Goal: Information Seeking & Learning: Learn about a topic

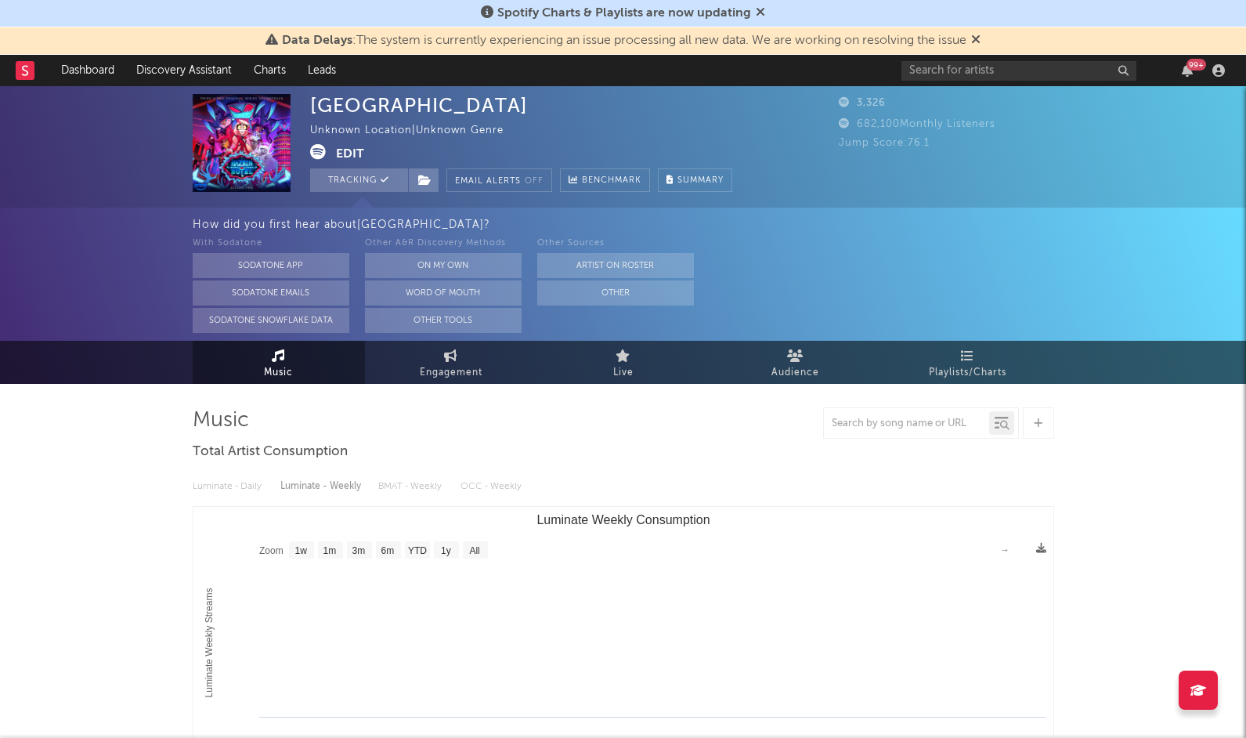
select select "1w"
click at [25, 79] on rect at bounding box center [25, 70] width 19 height 19
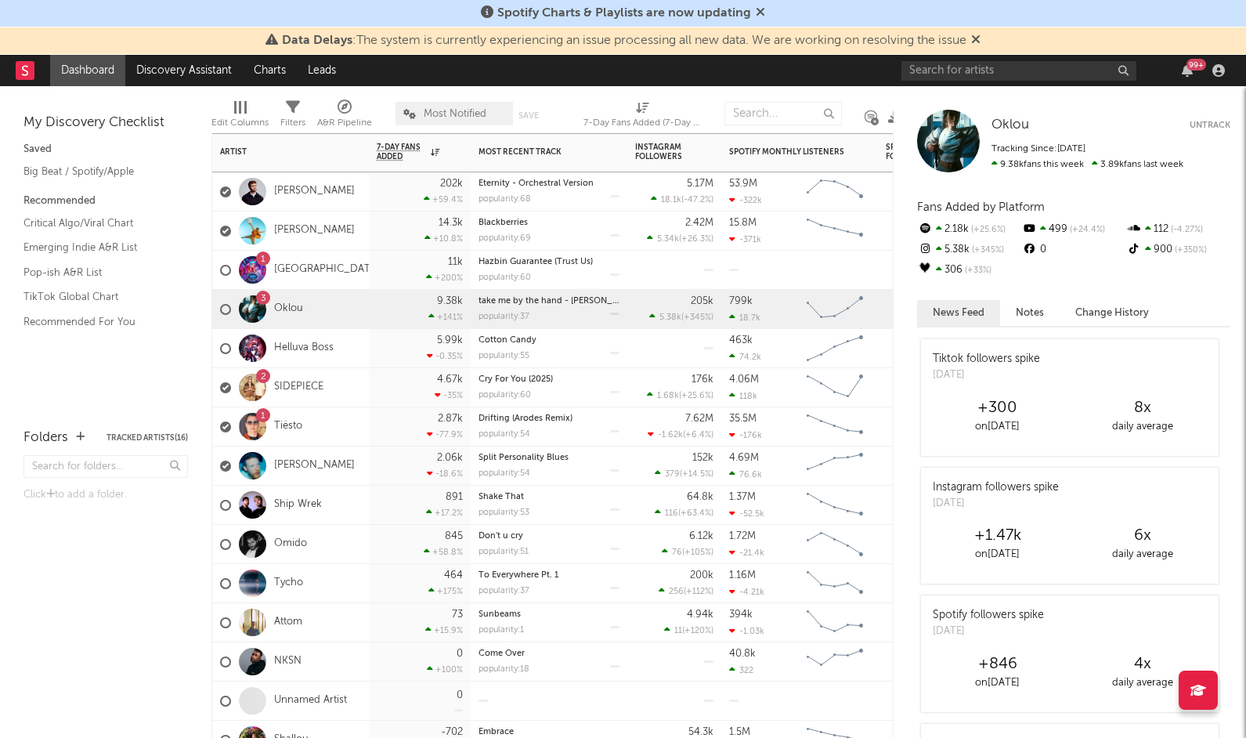
click at [363, 277] on div "1 [GEOGRAPHIC_DATA]" at bounding box center [290, 270] width 157 height 39
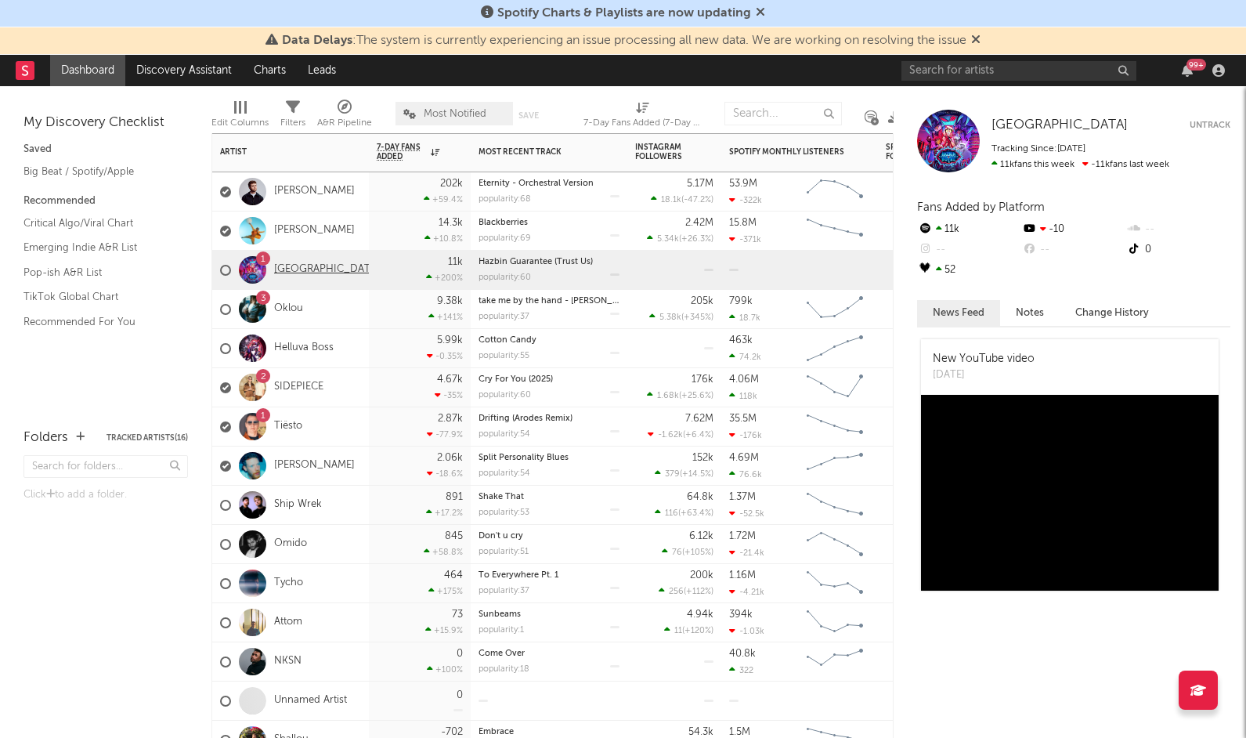
click at [298, 271] on link "[GEOGRAPHIC_DATA]" at bounding box center [327, 269] width 106 height 13
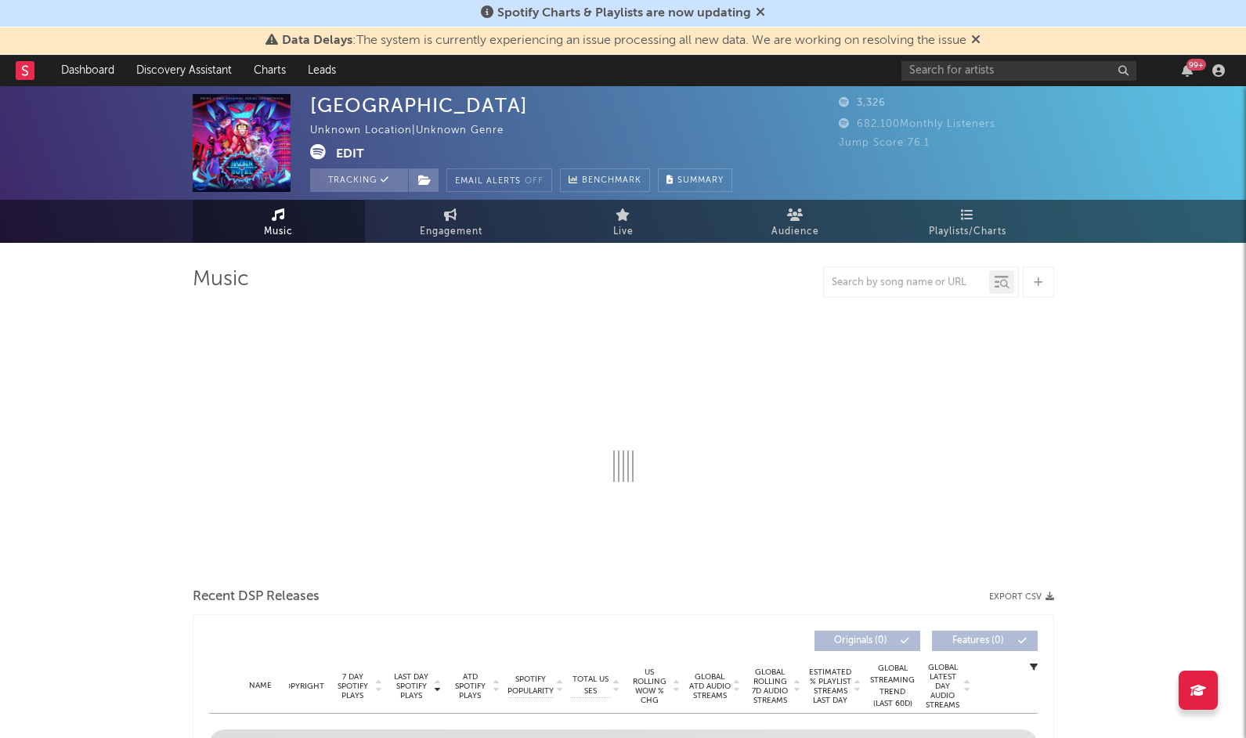
select select "1w"
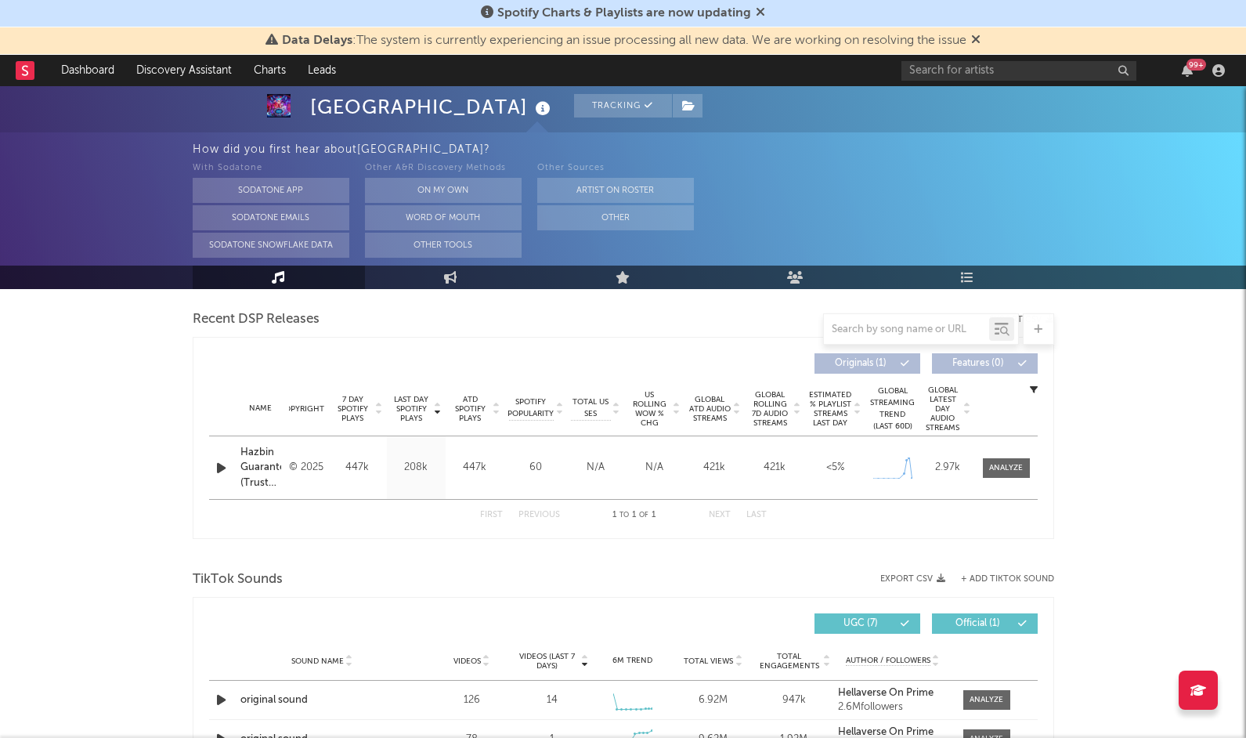
scroll to position [549, 0]
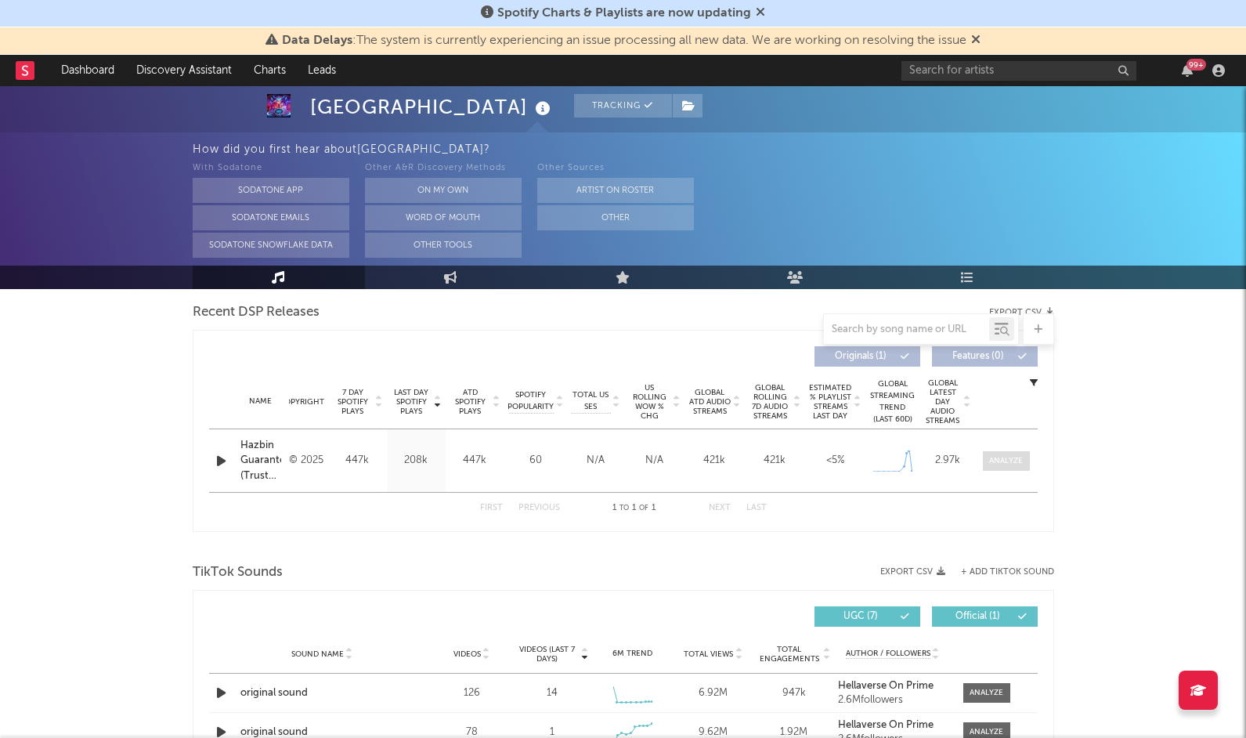
click at [1001, 459] on div at bounding box center [1006, 461] width 34 height 12
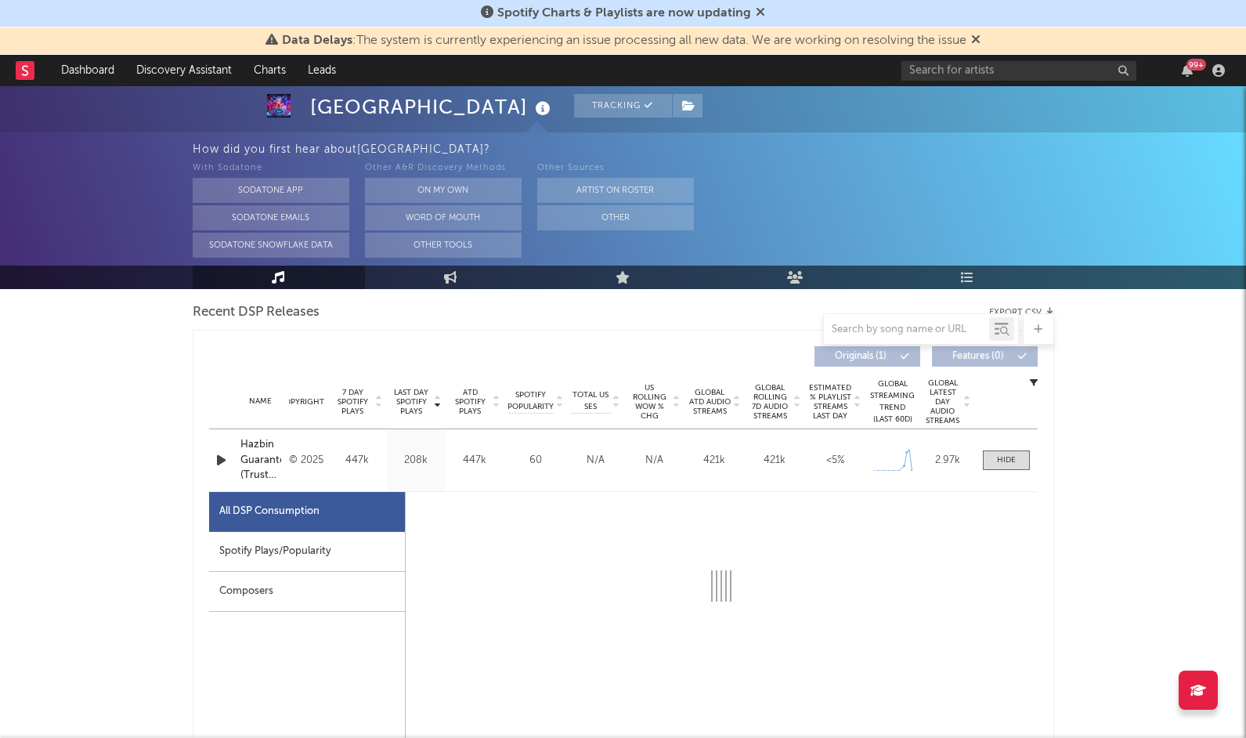
select select "1w"
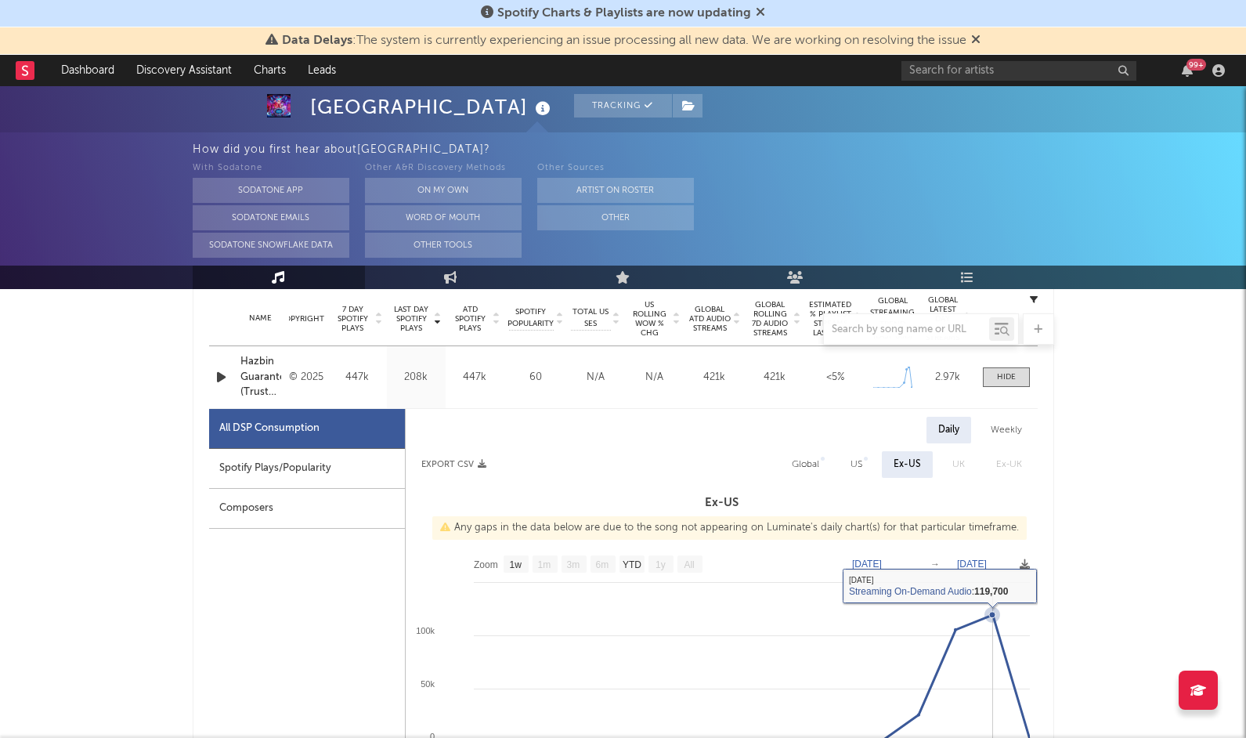
scroll to position [611, 0]
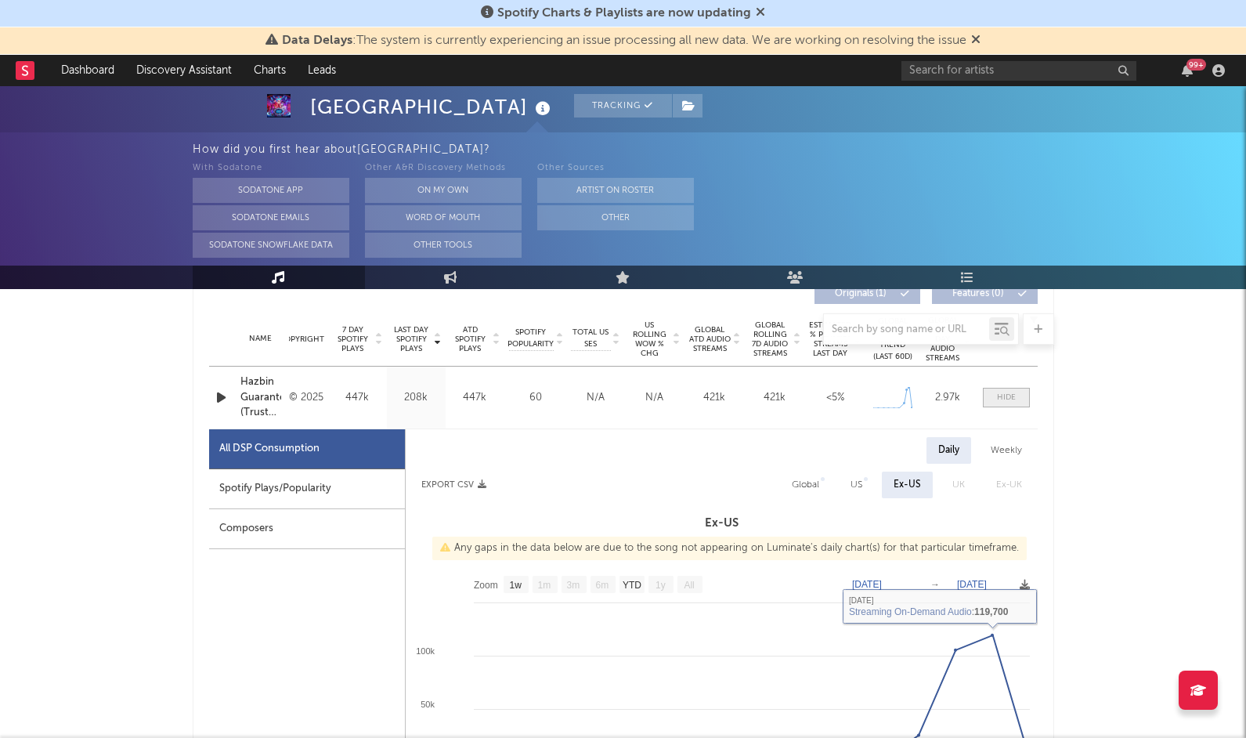
click at [1012, 395] on div at bounding box center [1006, 397] width 19 height 12
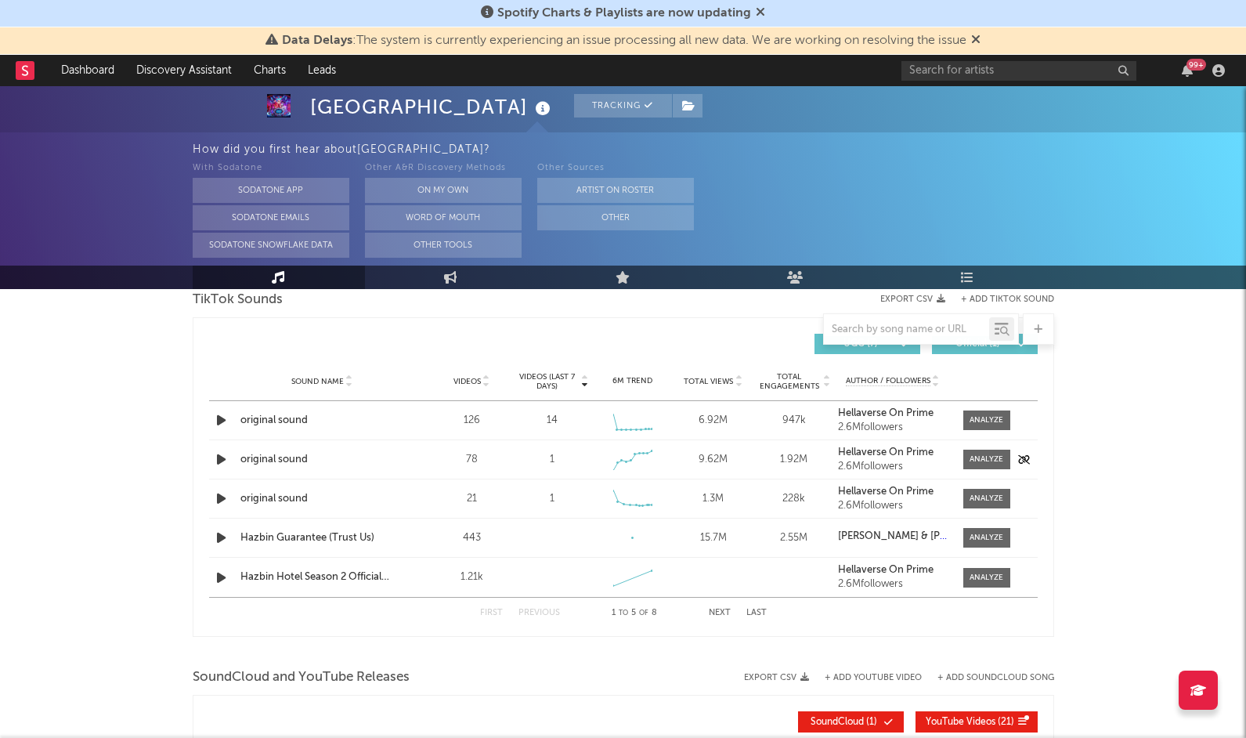
scroll to position [823, 0]
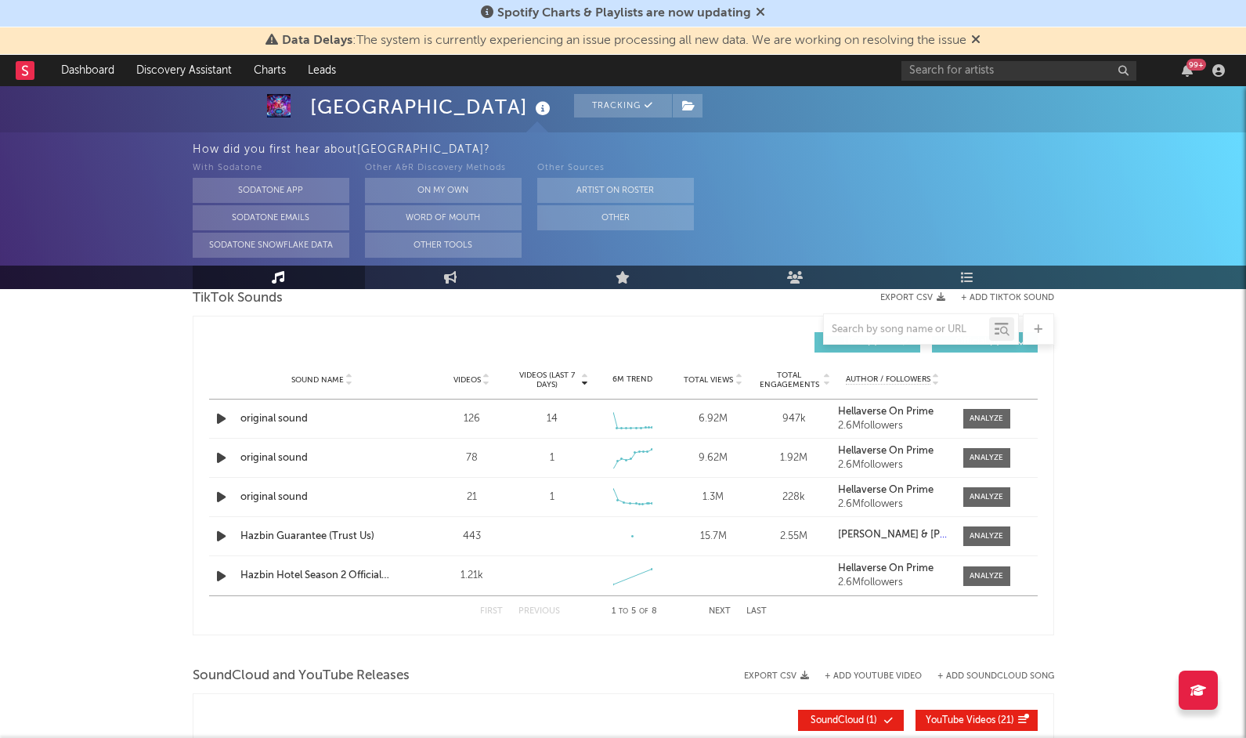
click at [722, 611] on button "Next" at bounding box center [720, 611] width 22 height 9
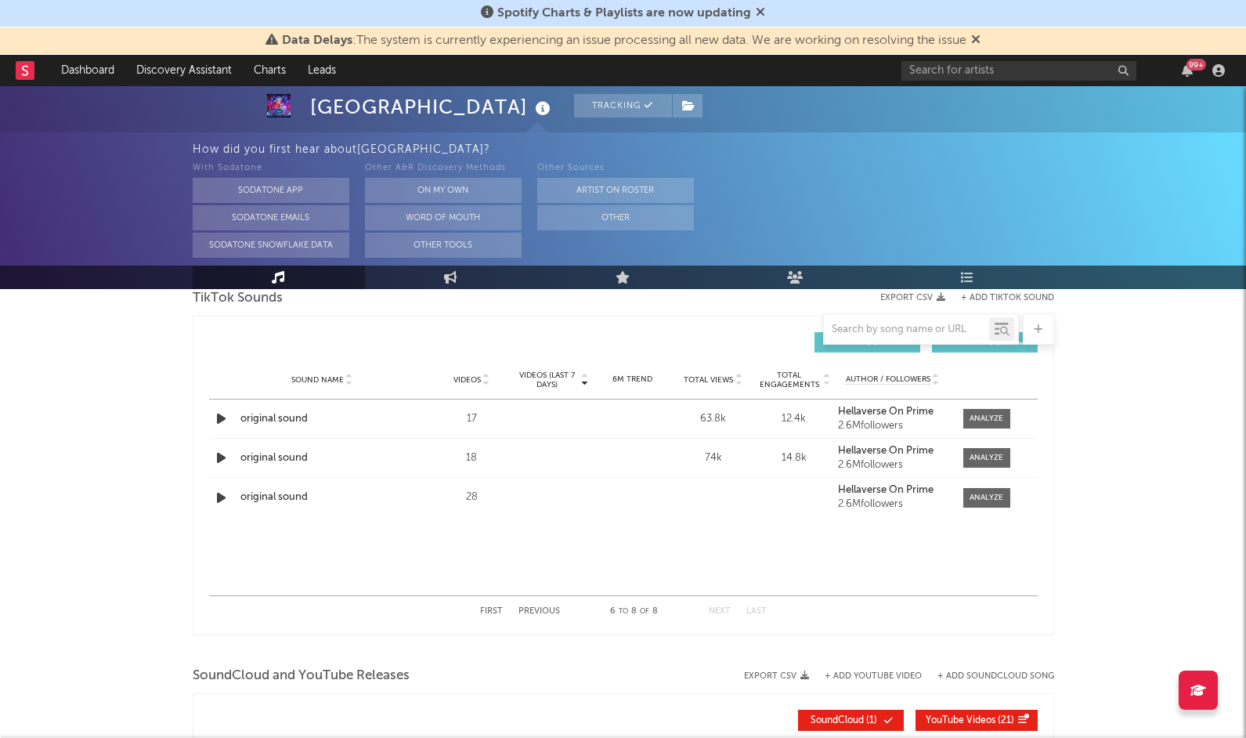
click at [554, 612] on button "Previous" at bounding box center [538, 611] width 41 height 9
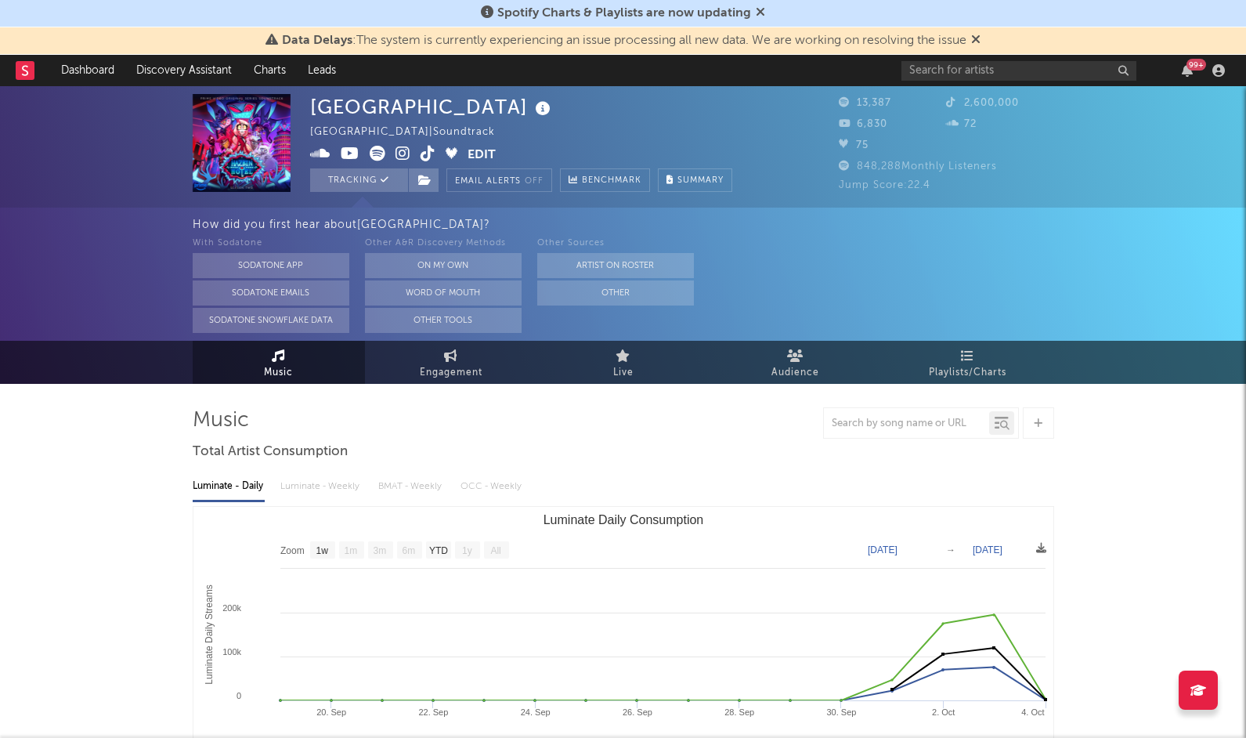
scroll to position [0, 0]
click at [458, 354] on link "Engagement" at bounding box center [451, 362] width 172 height 43
select select "1w"
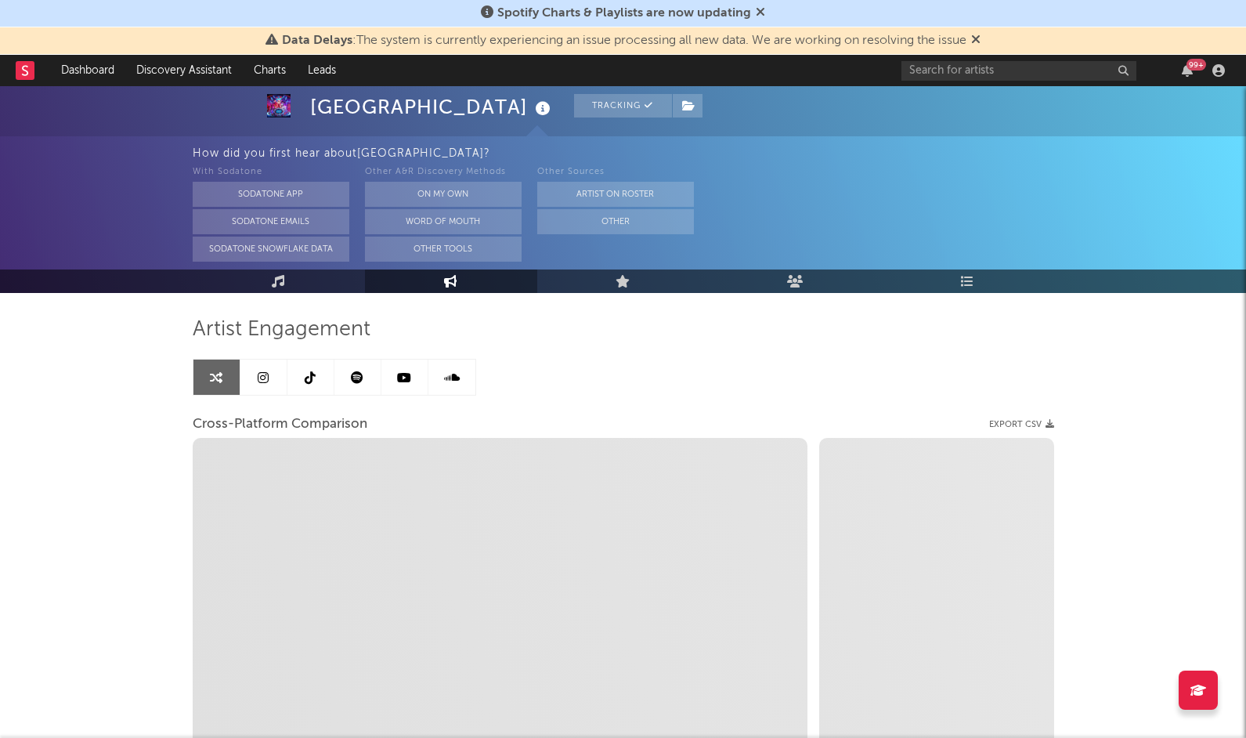
scroll to position [47, 0]
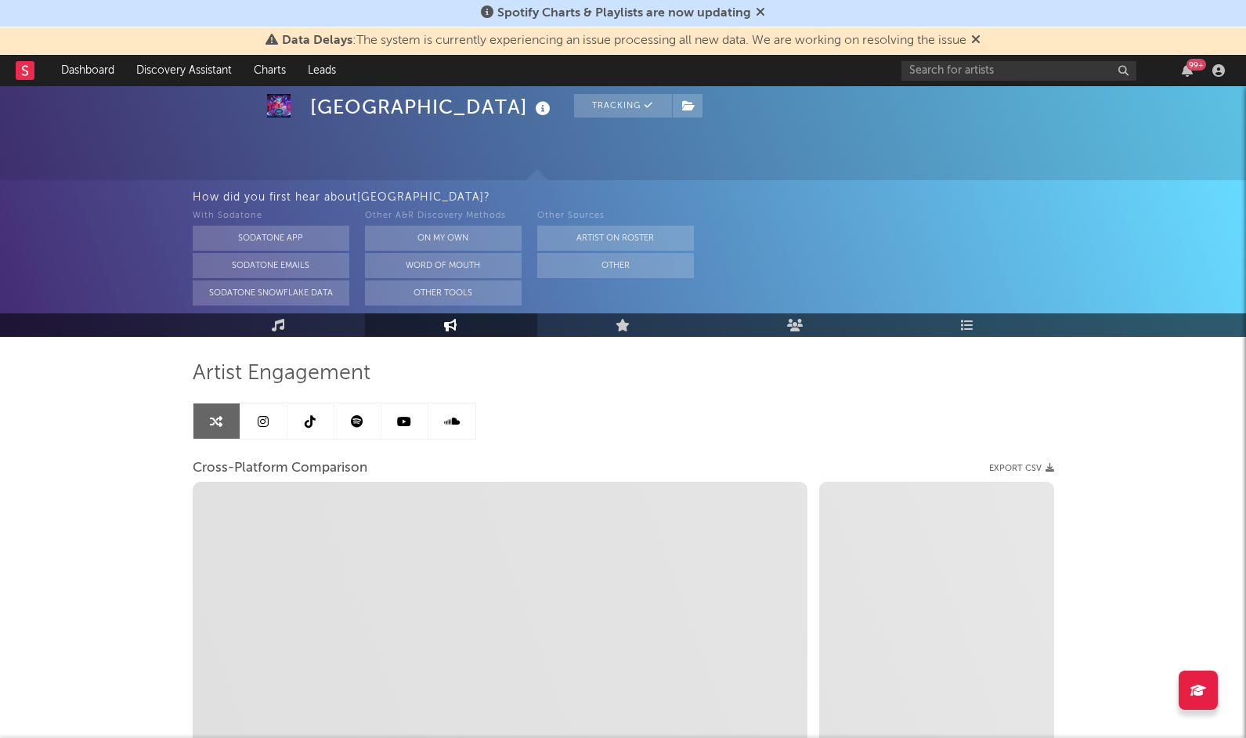
click at [269, 424] on link at bounding box center [263, 420] width 47 height 35
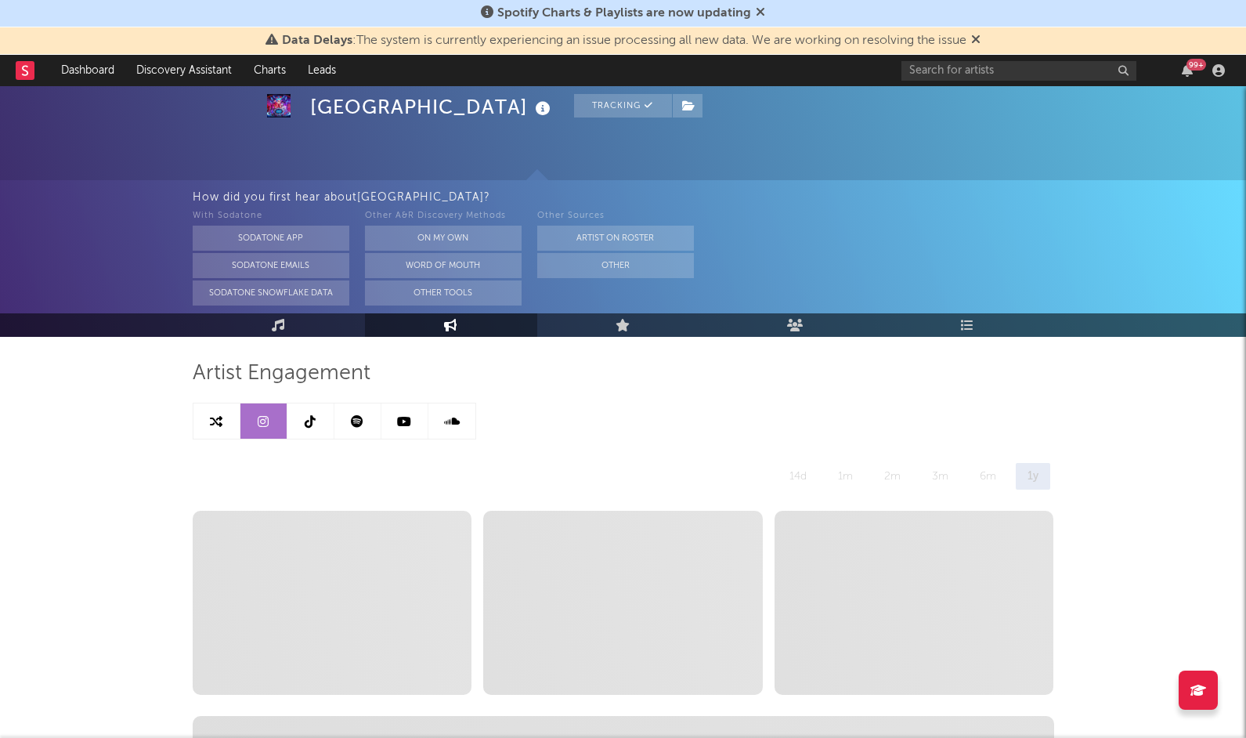
select select "1w"
click at [362, 424] on icon at bounding box center [357, 421] width 13 height 13
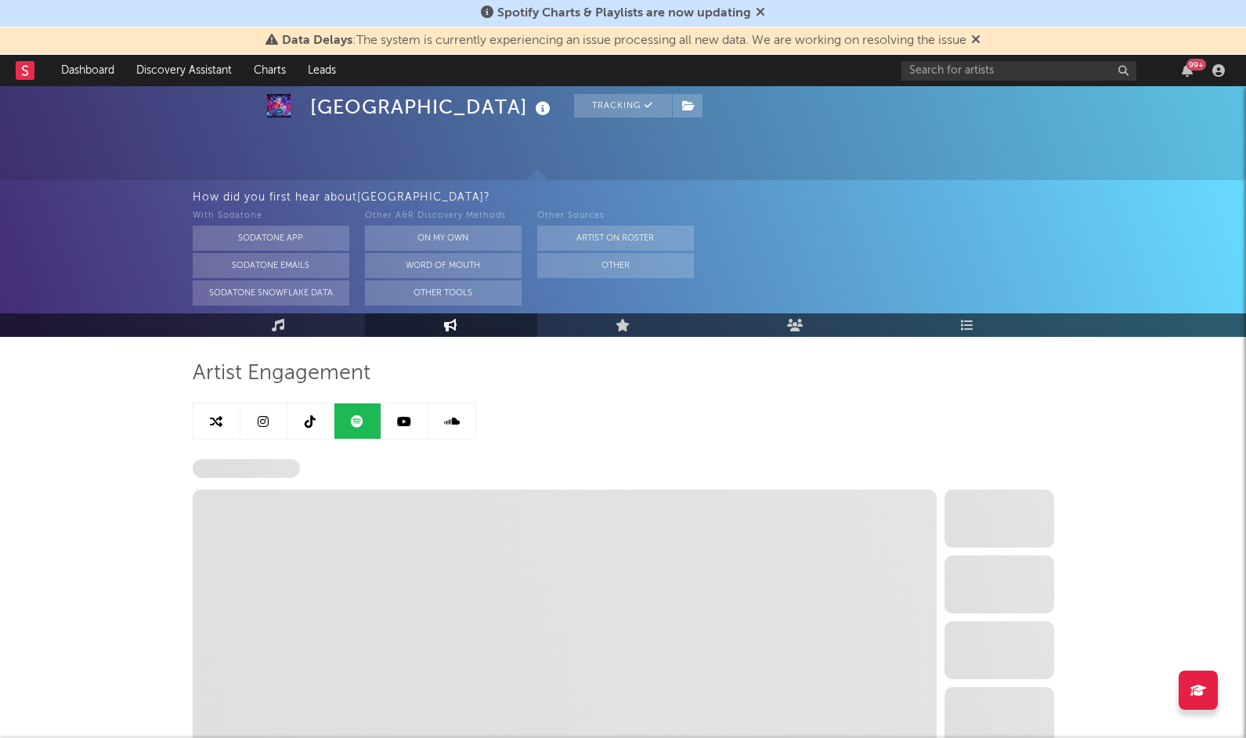
select select "1w"
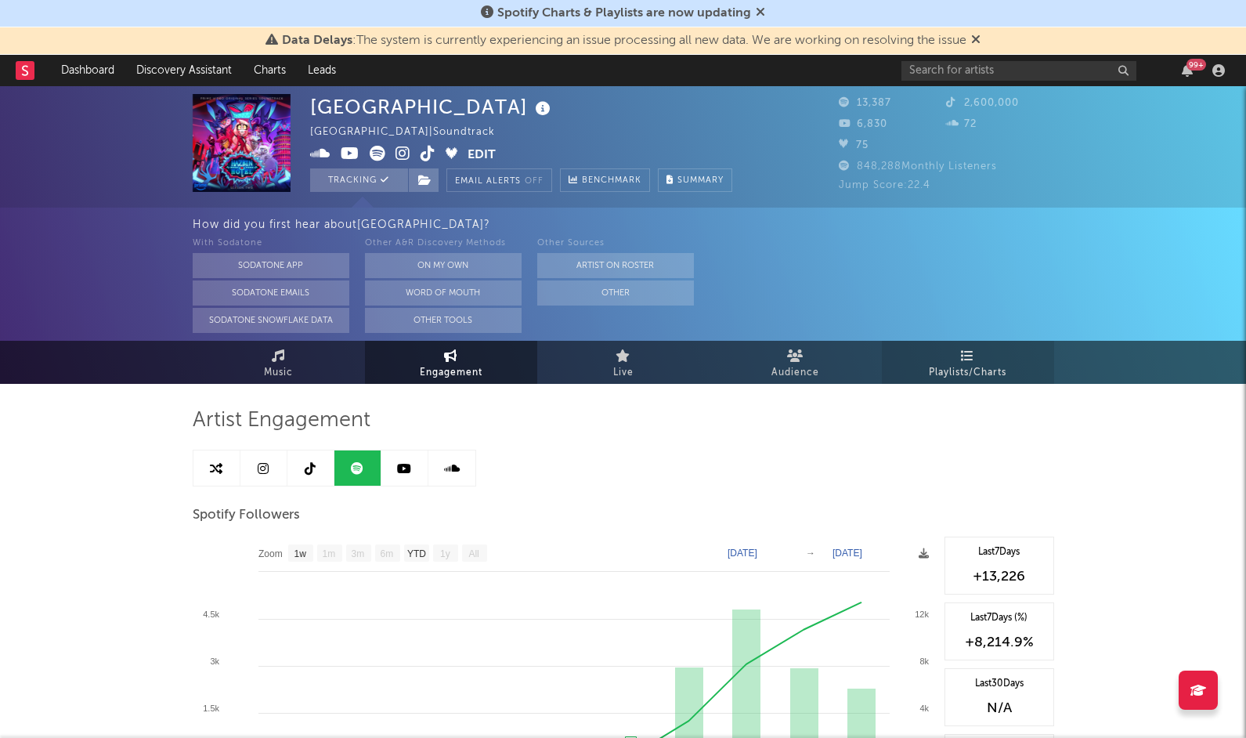
click at [976, 367] on span "Playlists/Charts" at bounding box center [968, 372] width 78 height 19
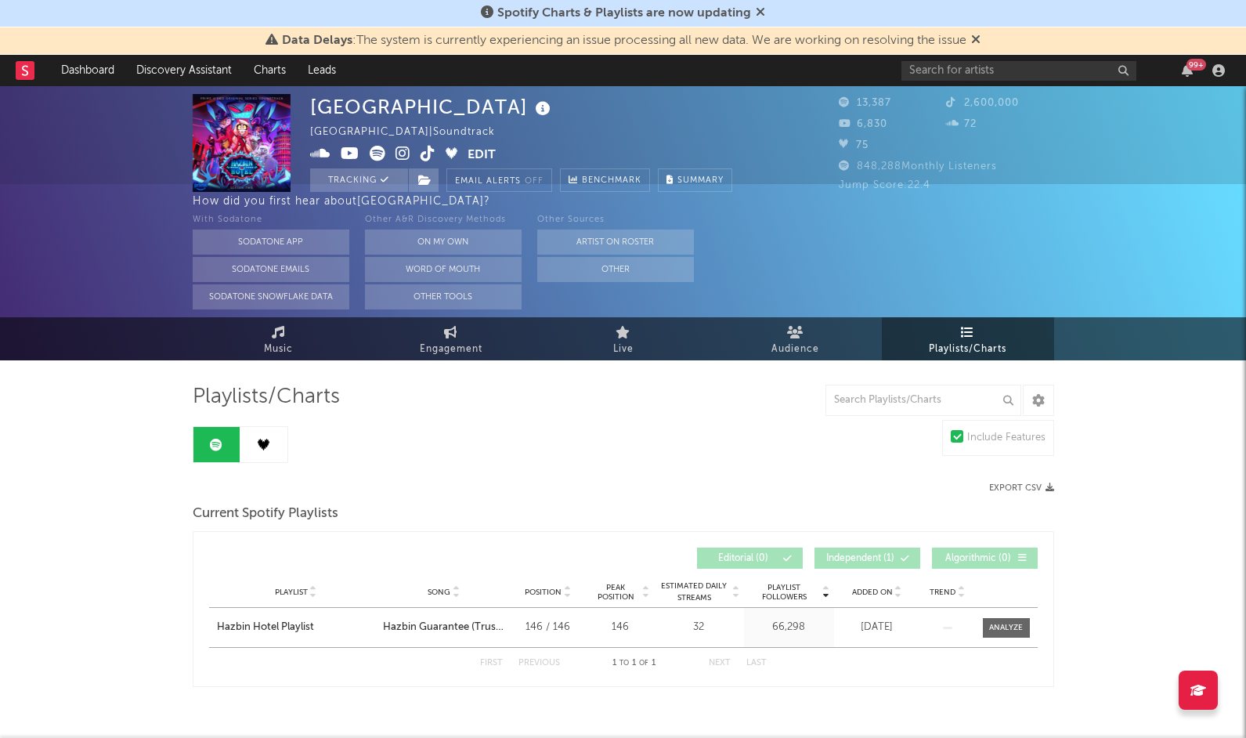
scroll to position [34, 0]
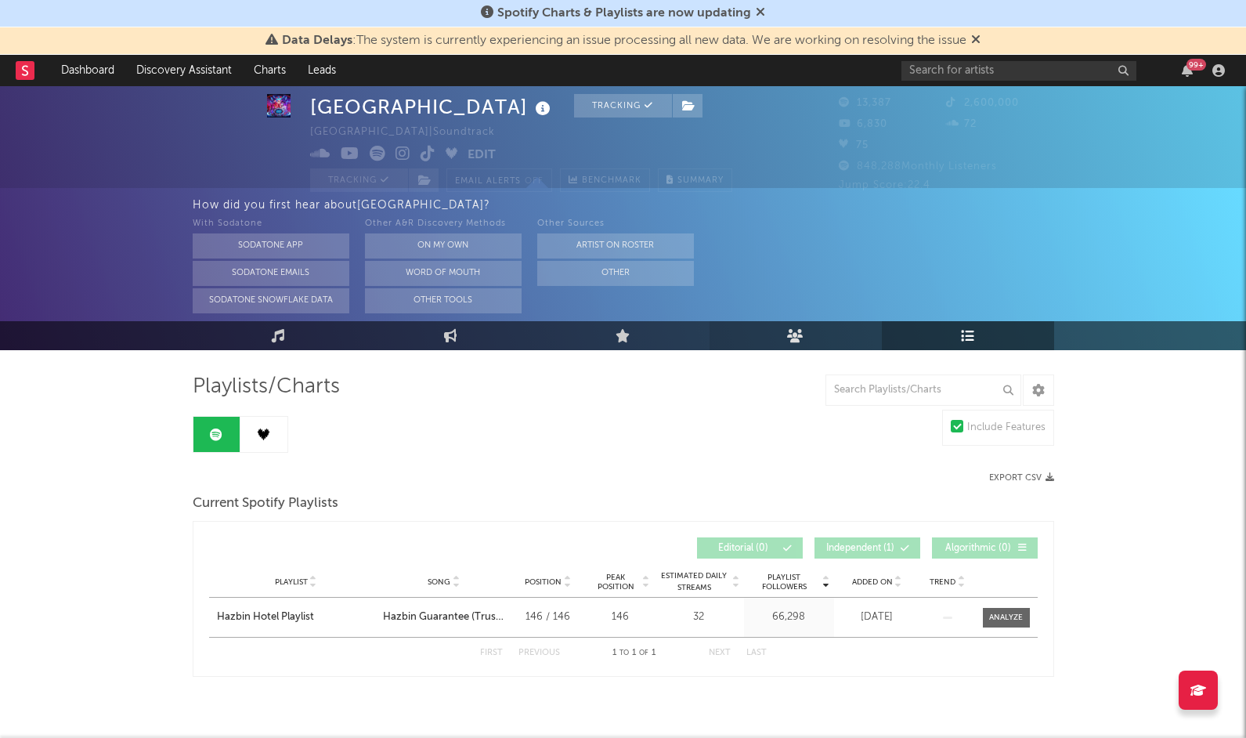
click at [813, 338] on link "Audience" at bounding box center [795, 335] width 172 height 29
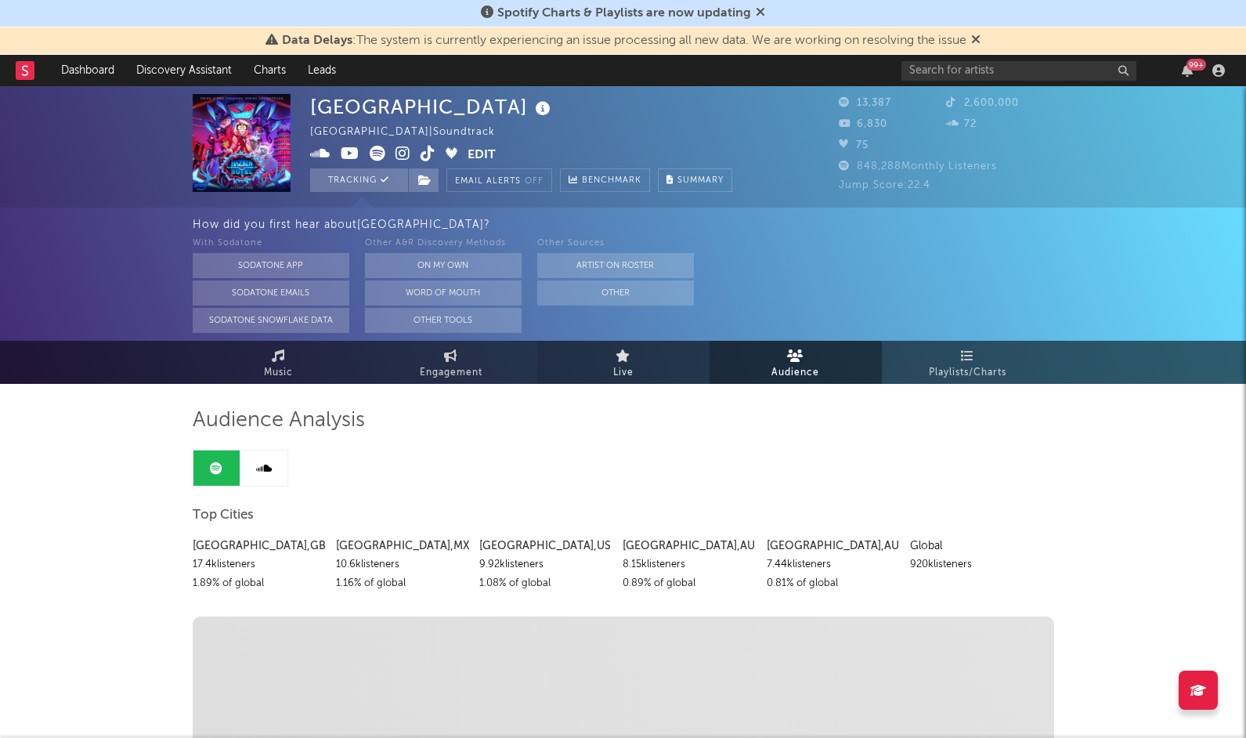
click at [672, 362] on link "Live" at bounding box center [623, 362] width 172 height 43
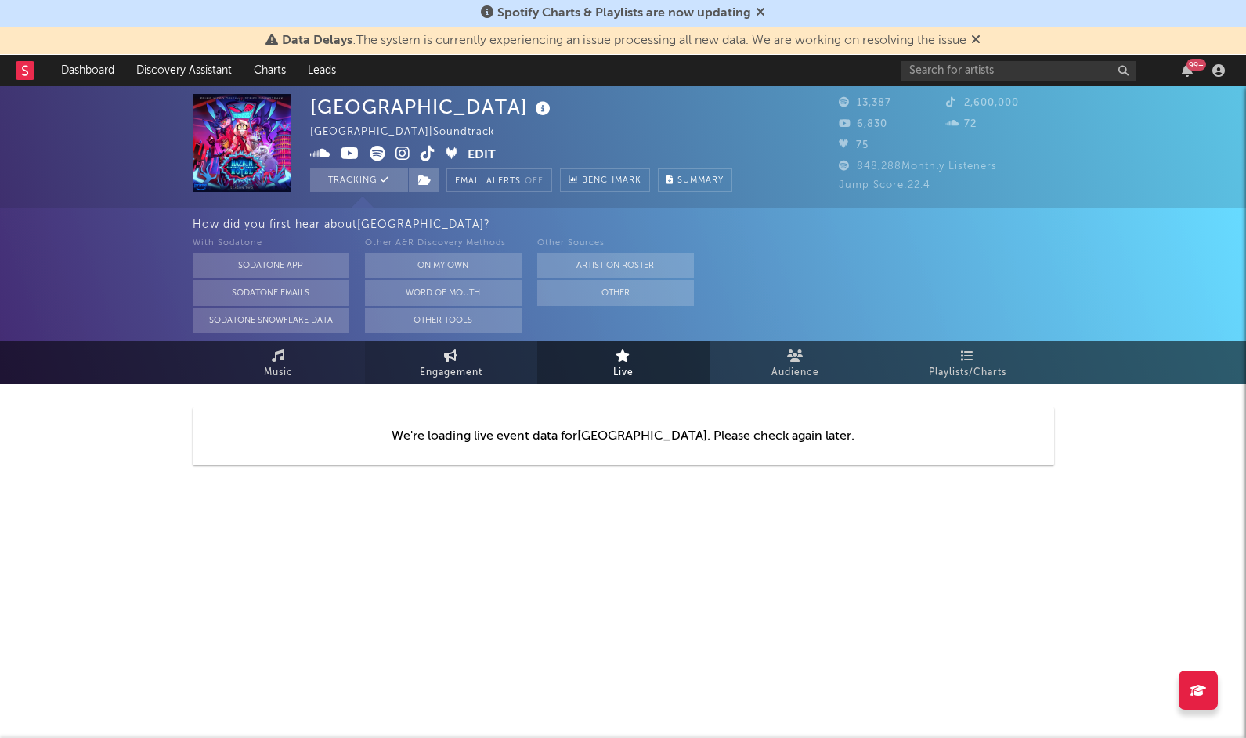
click at [492, 349] on link "Engagement" at bounding box center [451, 362] width 172 height 43
select select "1w"
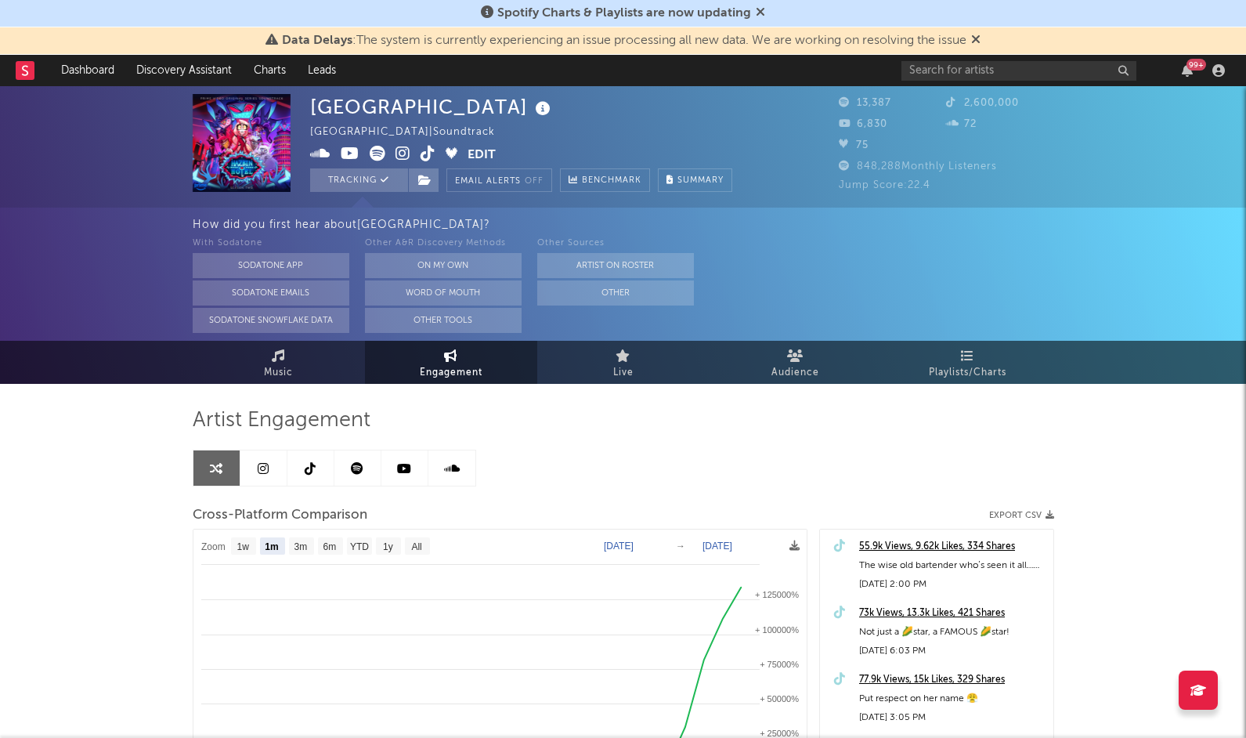
click at [260, 471] on icon at bounding box center [263, 468] width 11 height 13
select select "1w"
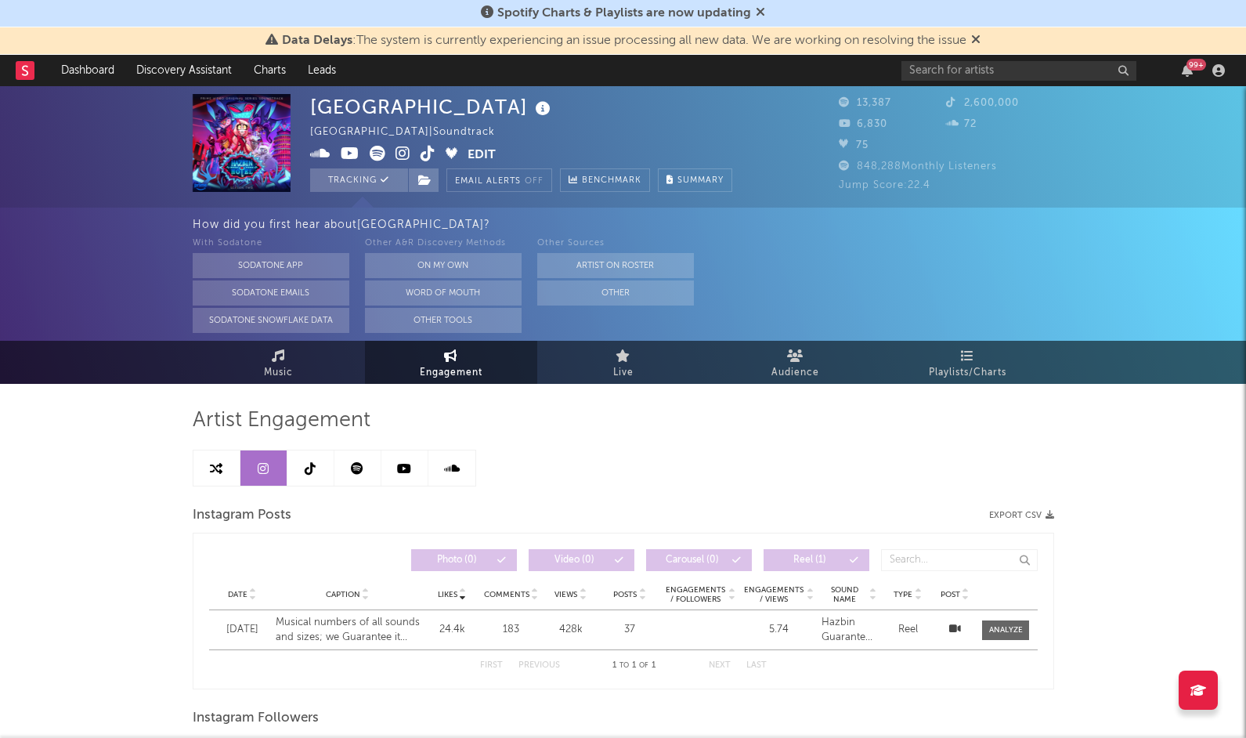
click at [312, 474] on icon at bounding box center [310, 468] width 11 height 13
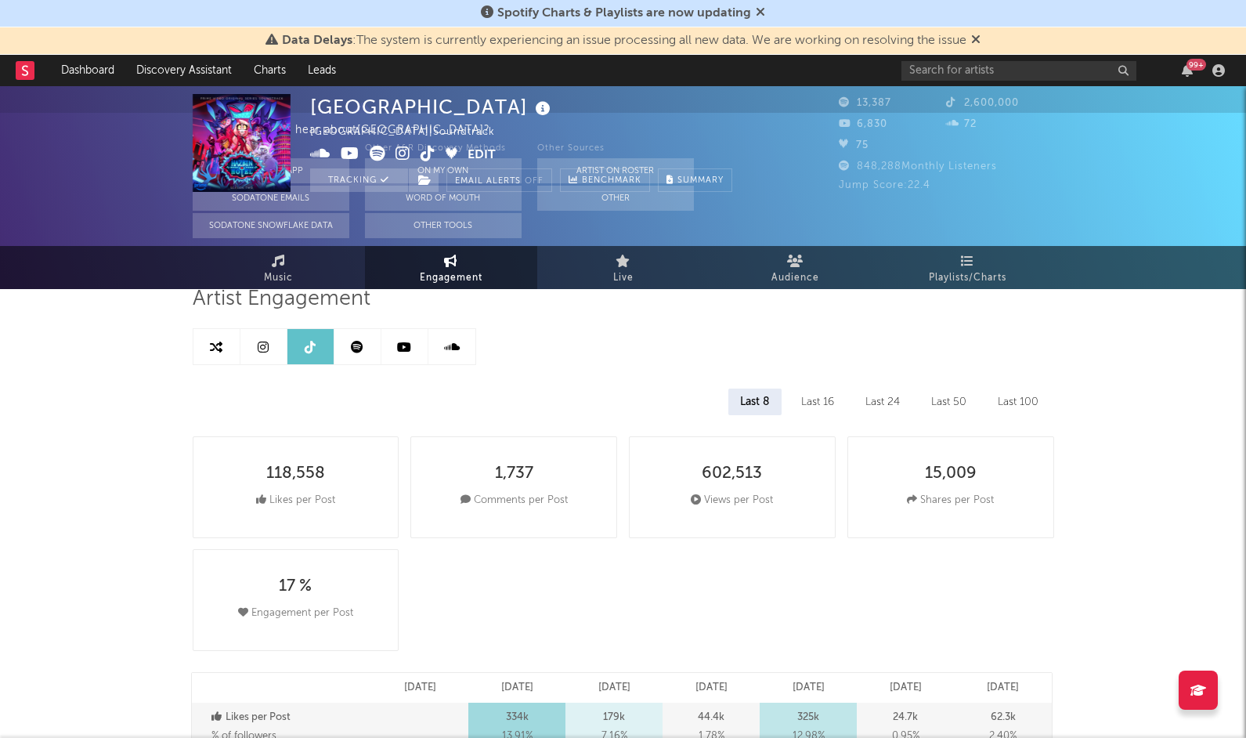
select select "6m"
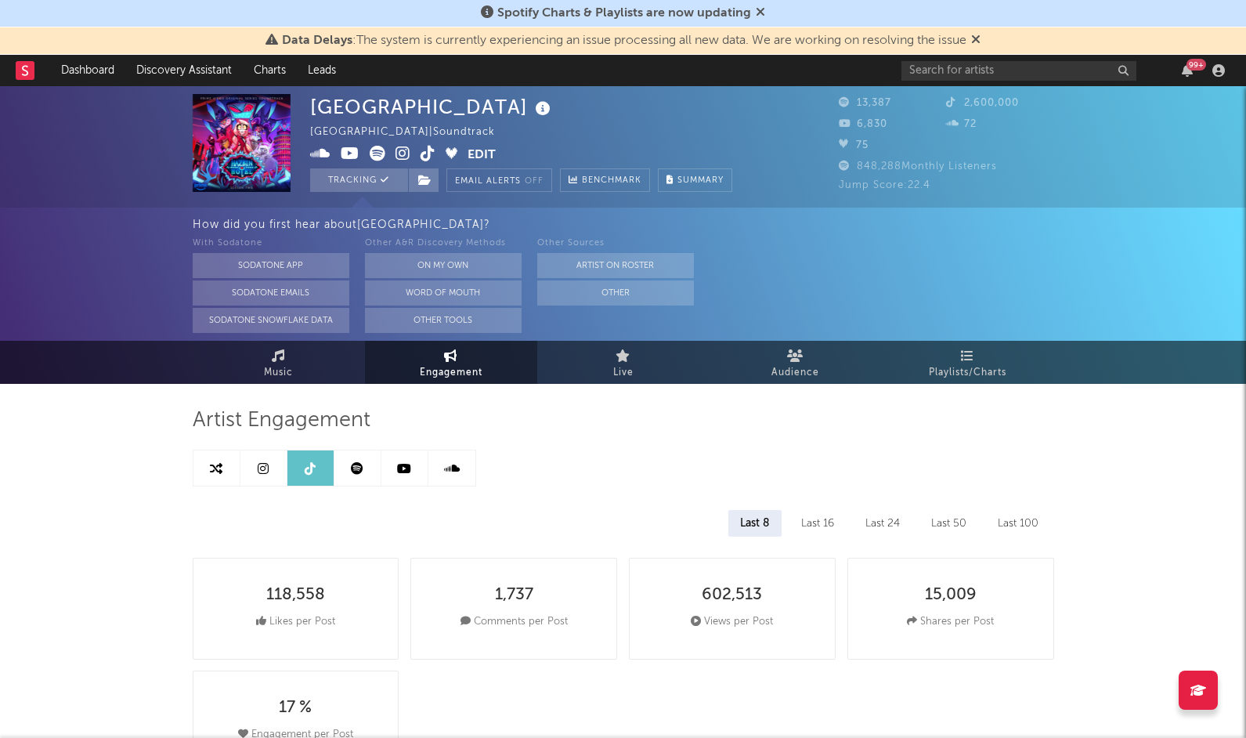
click at [219, 451] on link at bounding box center [216, 467] width 47 height 35
select select "1m"
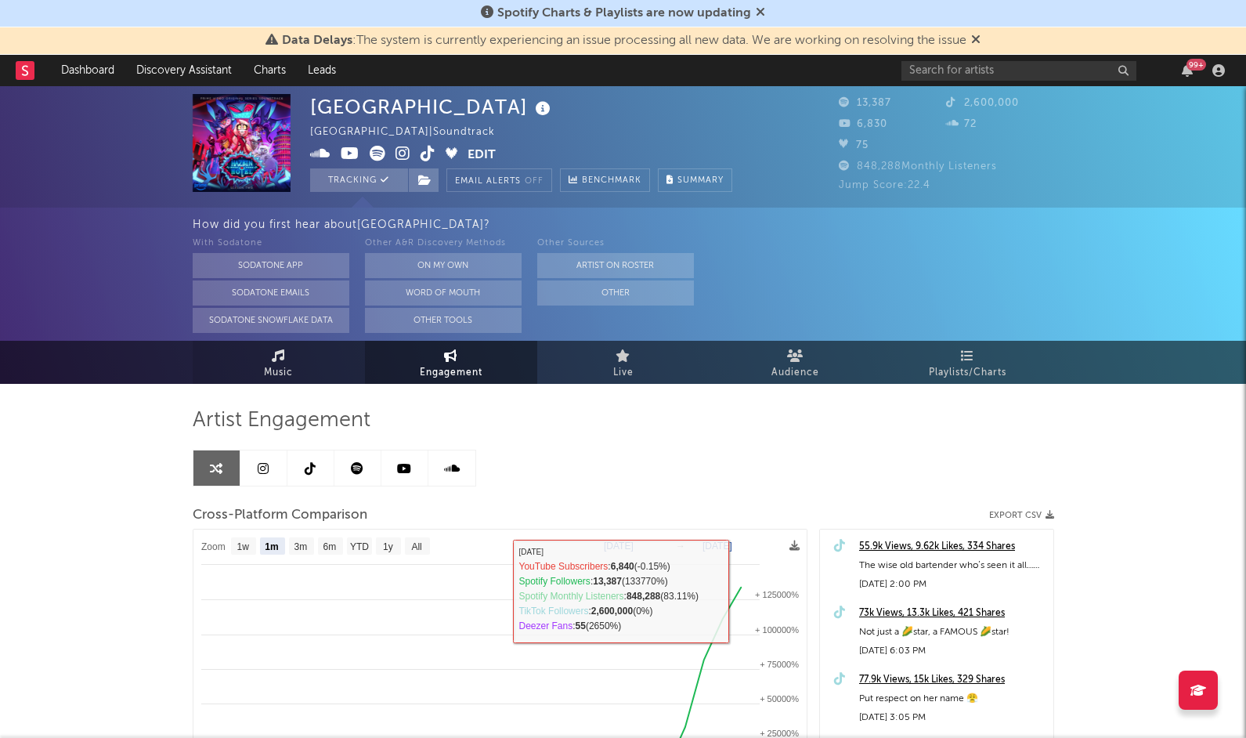
click at [294, 369] on link "Music" at bounding box center [279, 362] width 172 height 43
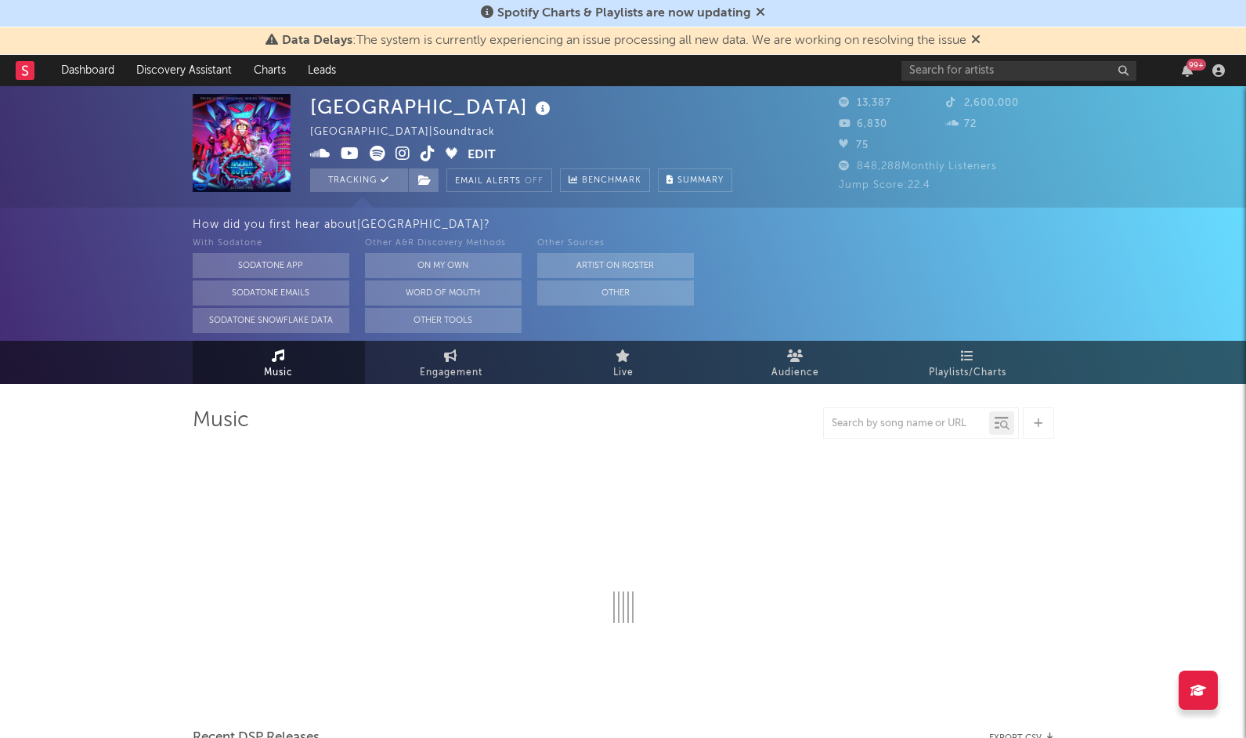
select select "1w"
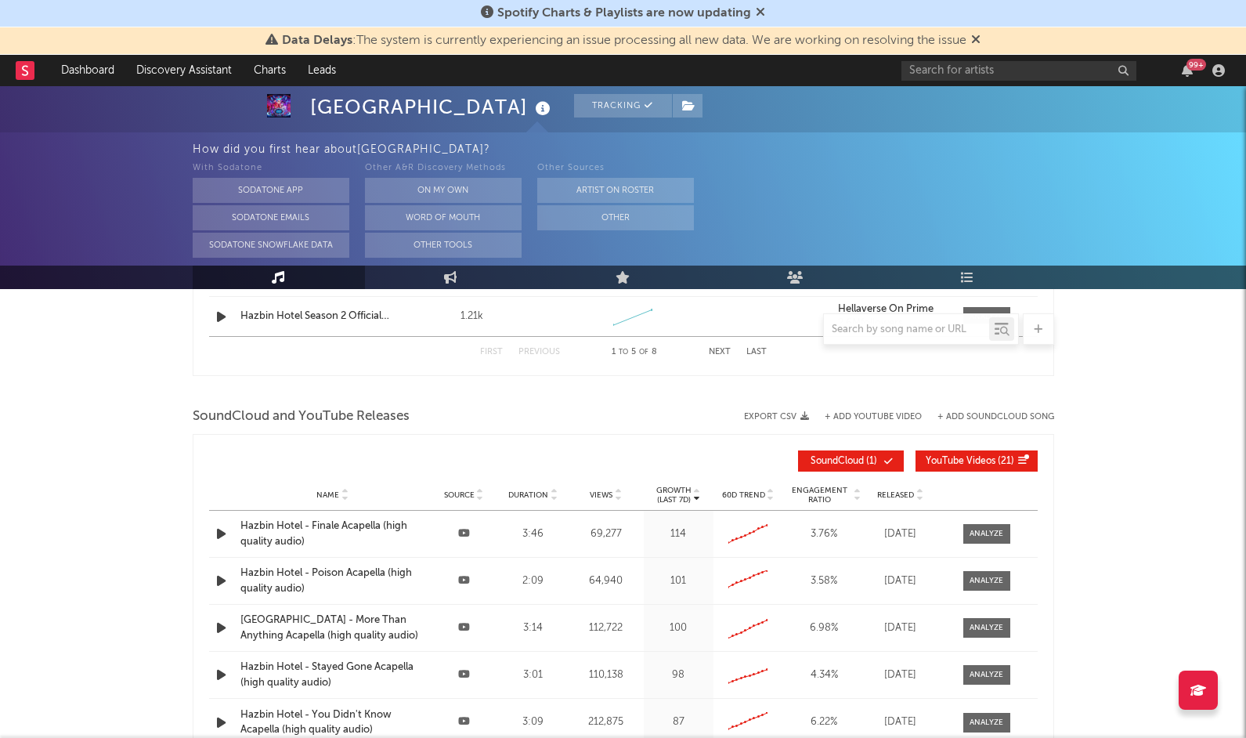
scroll to position [1088, 0]
